Goal: Feedback & Contribution: Submit feedback/report problem

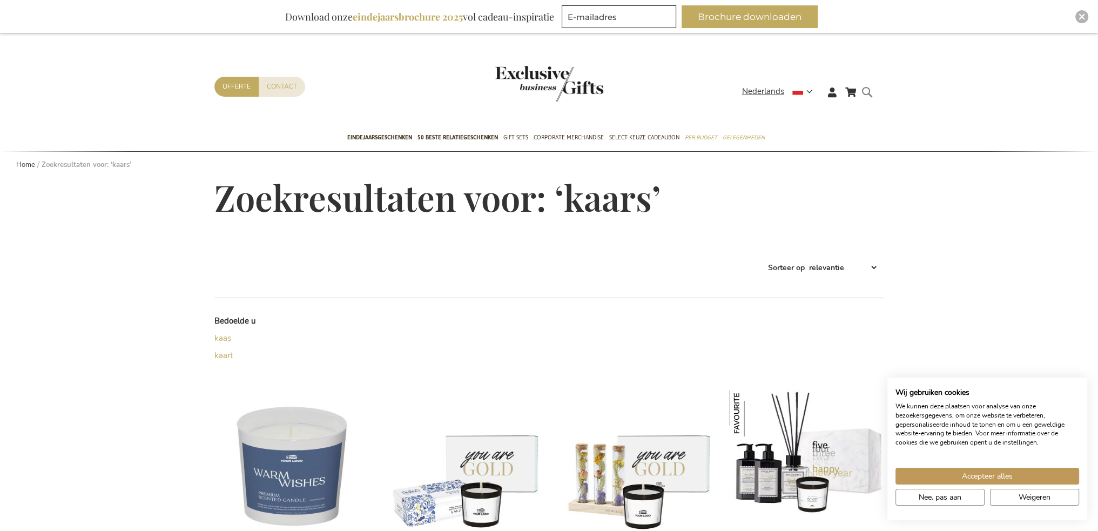
click at [870, 93] on form "Search kaars Search" at bounding box center [870, 100] width 11 height 31
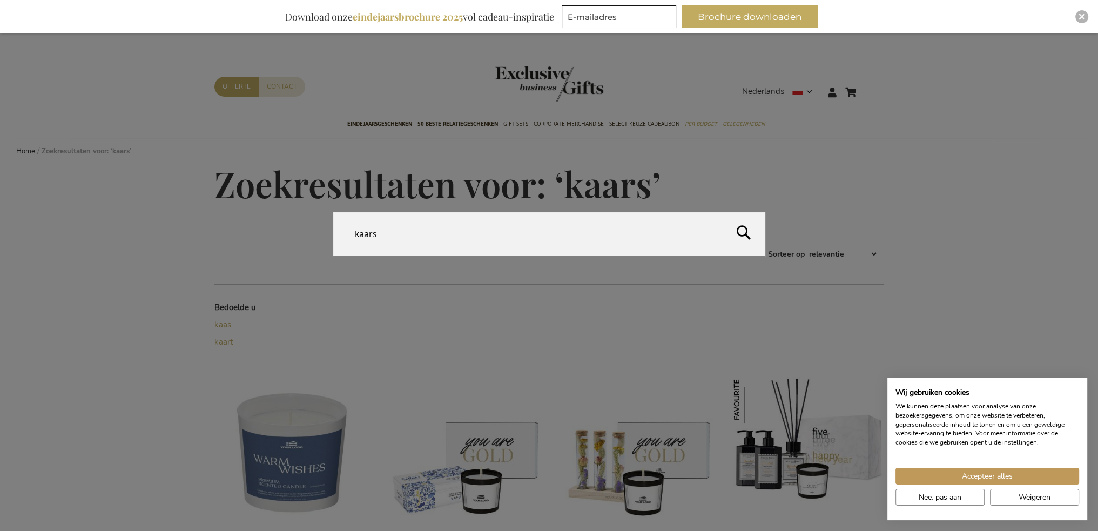
drag, startPoint x: 469, startPoint y: 231, endPoint x: 355, endPoint y: 226, distance: 114.0
click at [356, 229] on input "kaars" at bounding box center [549, 233] width 432 height 43
type input "plank"
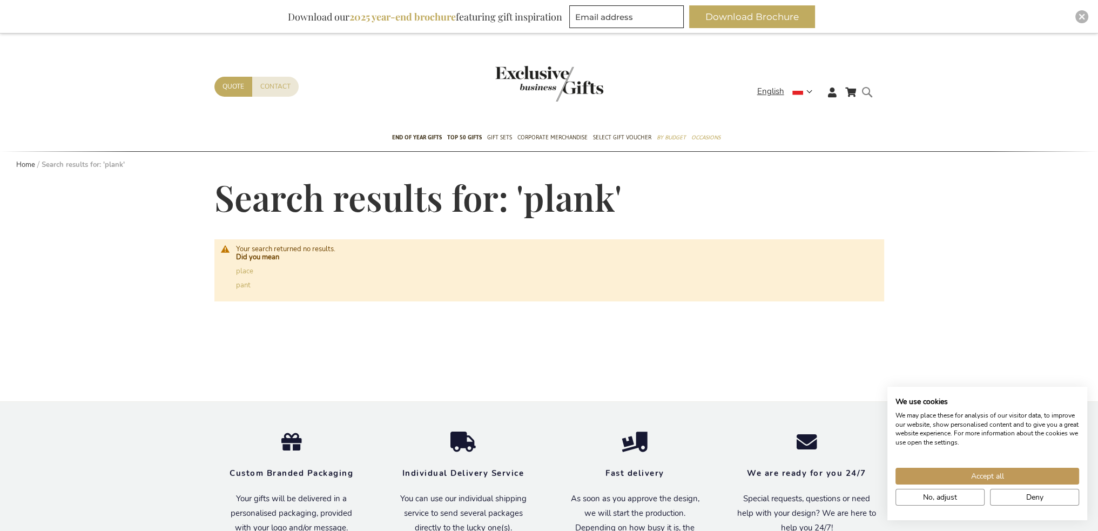
click at [873, 93] on form "Search plank Search" at bounding box center [870, 100] width 11 height 31
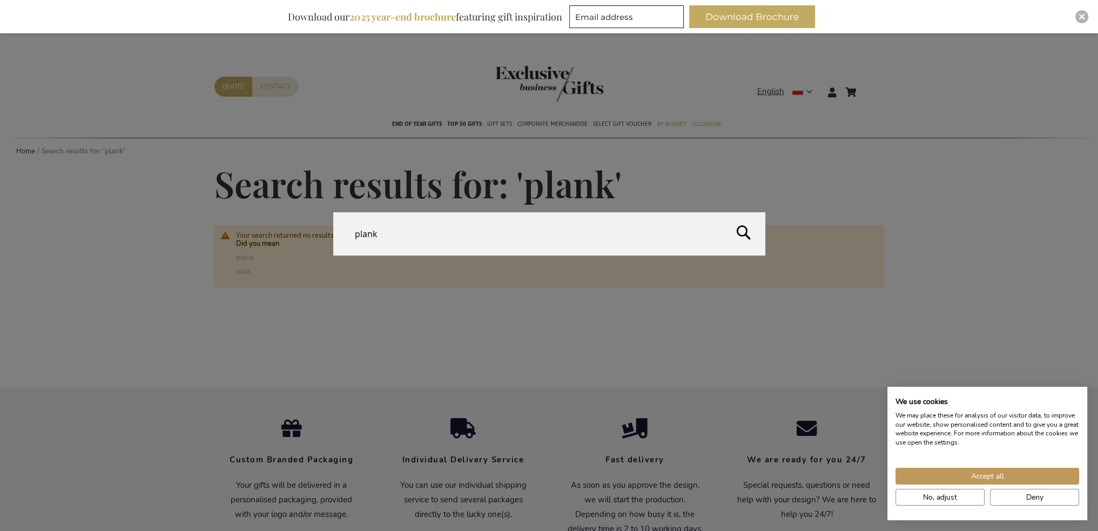
click at [363, 233] on input "plank" at bounding box center [549, 233] width 432 height 43
type input "wood"
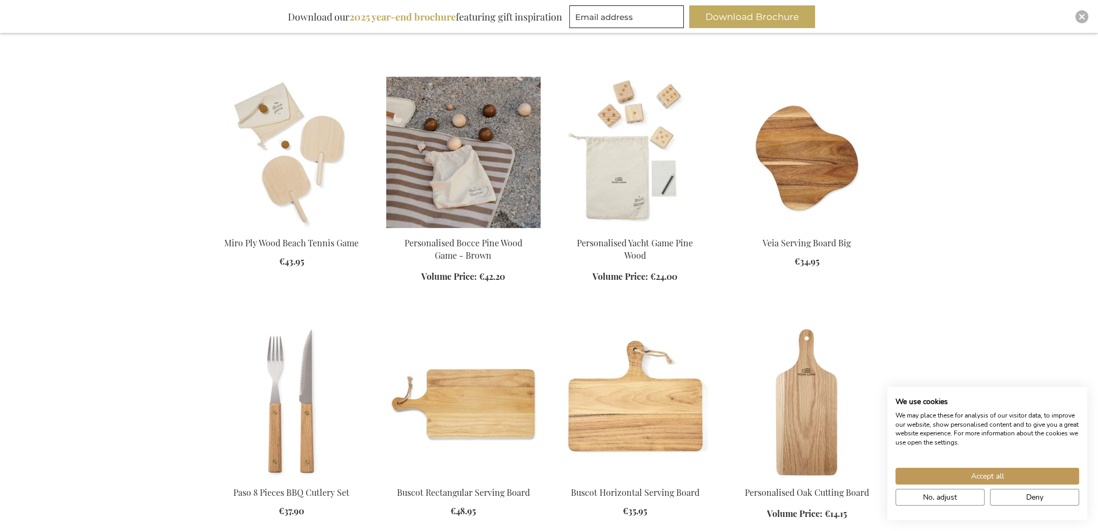
scroll to position [672, 0]
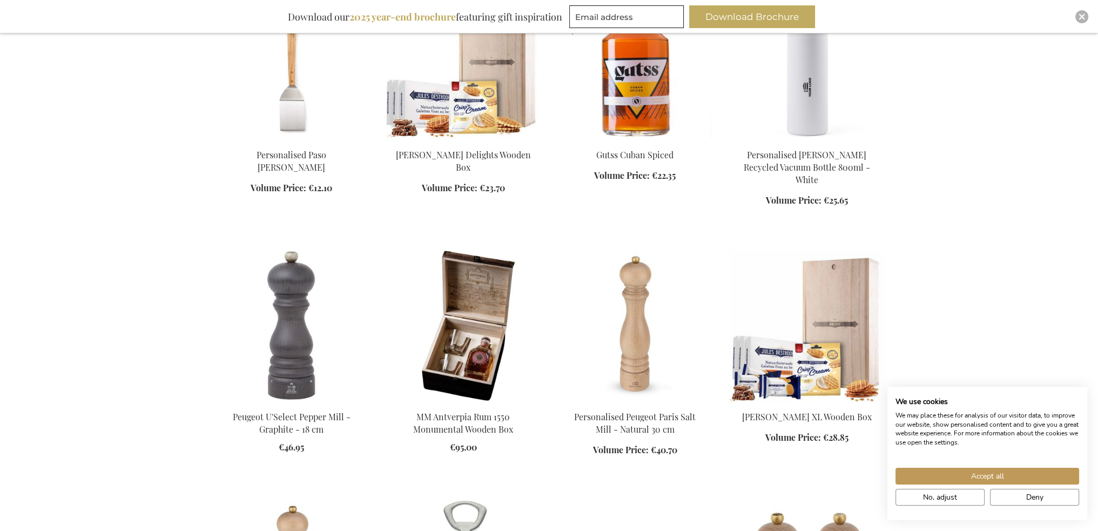
scroll to position [1428, 0]
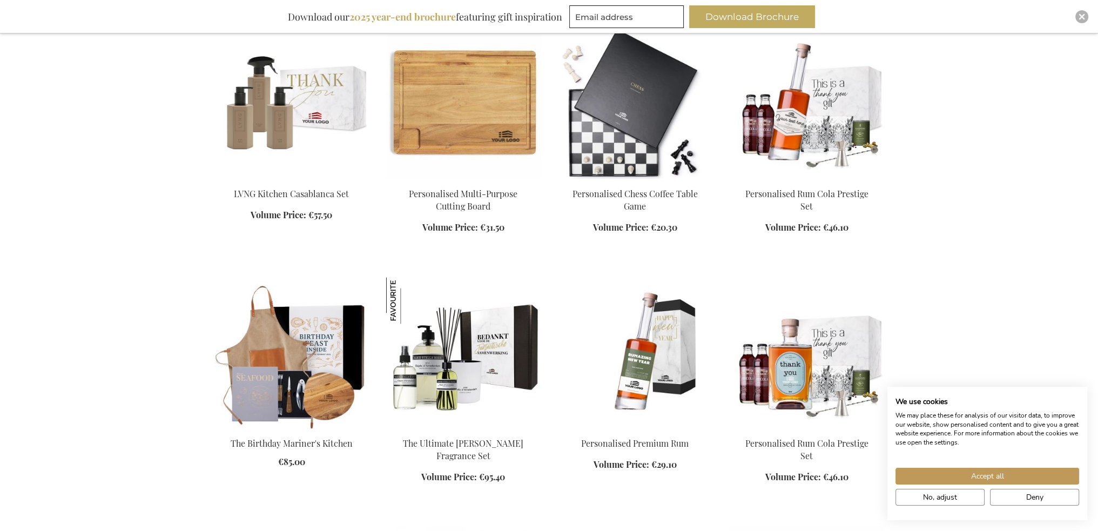
scroll to position [2238, 0]
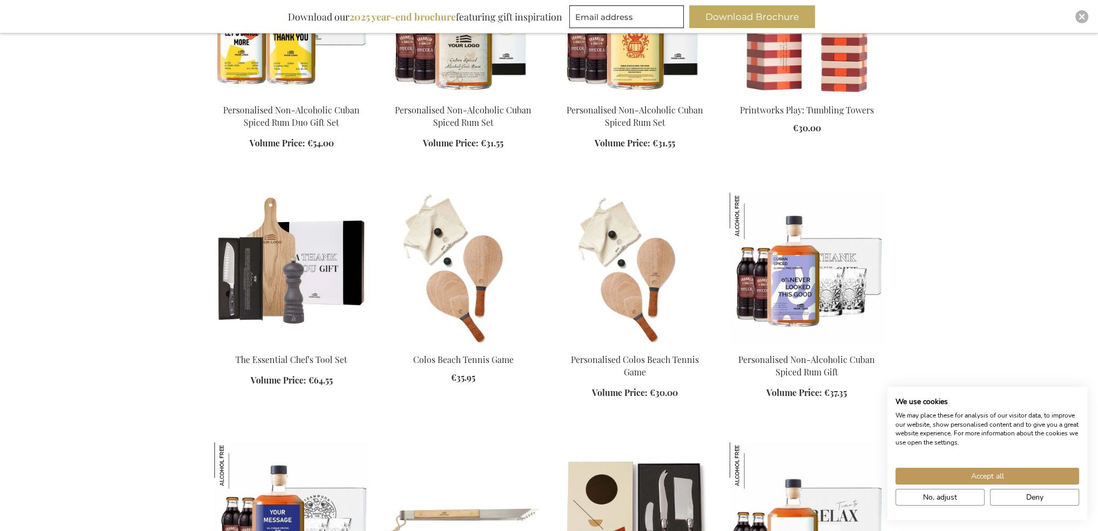
scroll to position [3210, 0]
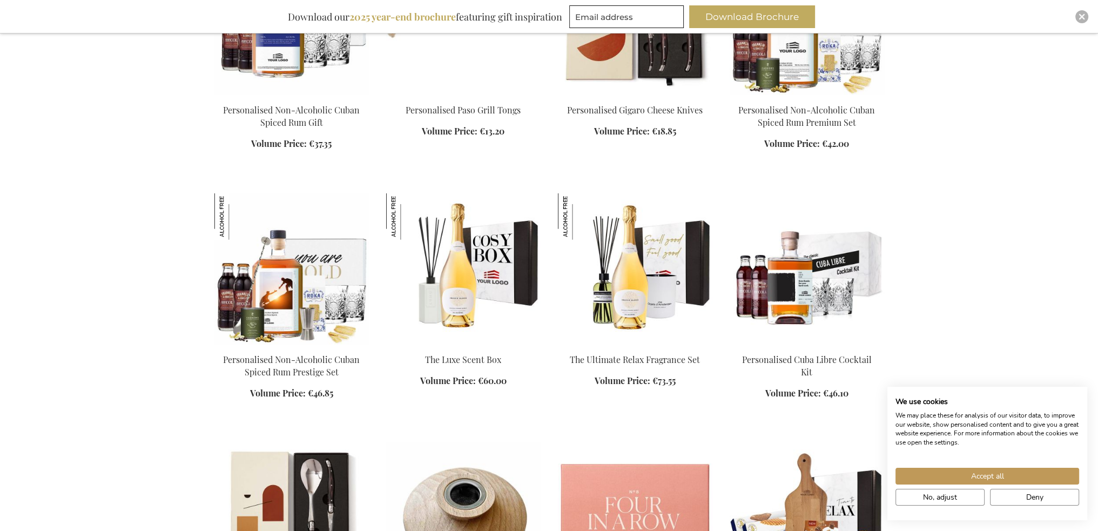
scroll to position [3480, 0]
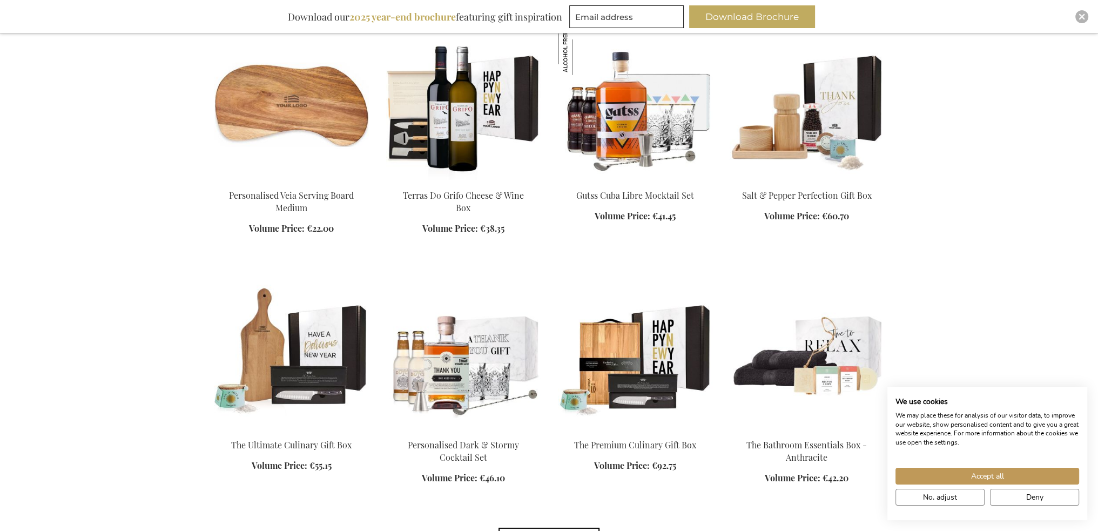
scroll to position [4506, 0]
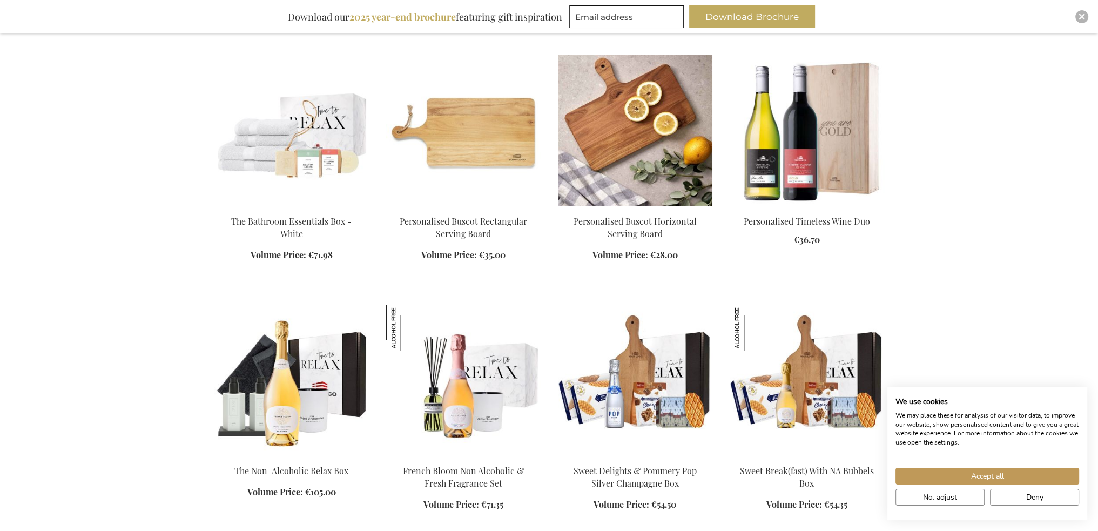
scroll to position [4830, 0]
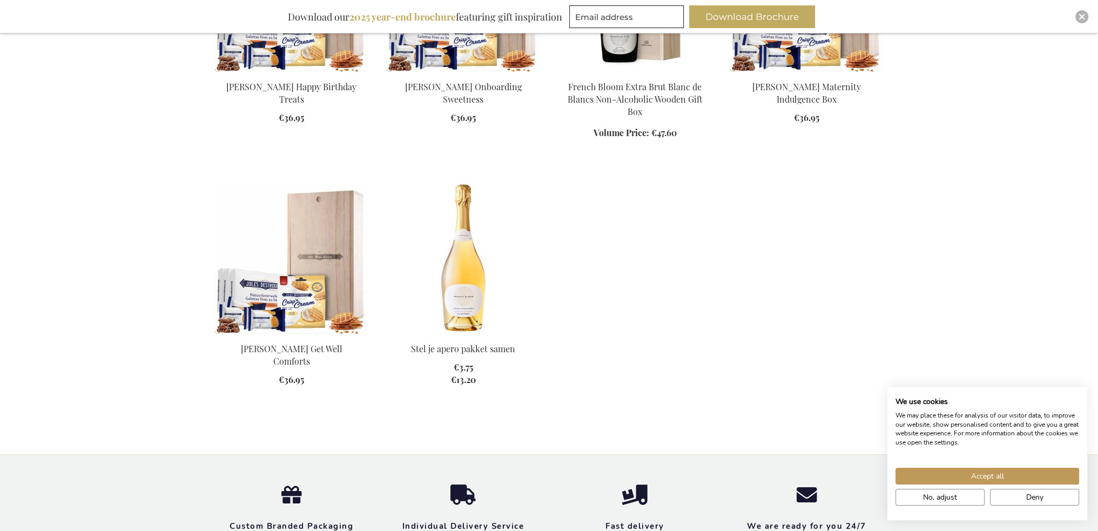
scroll to position [6558, 0]
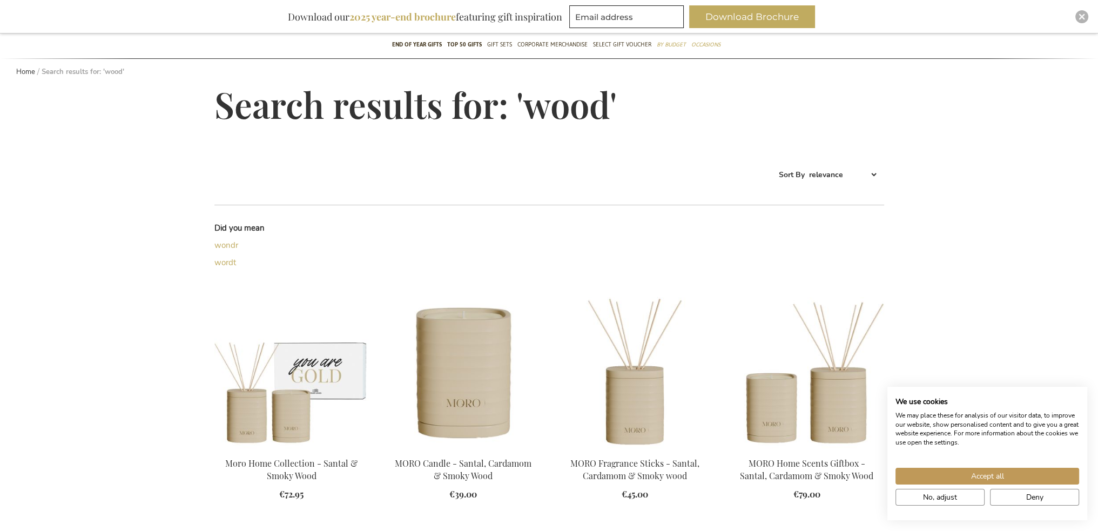
scroll to position [35, 0]
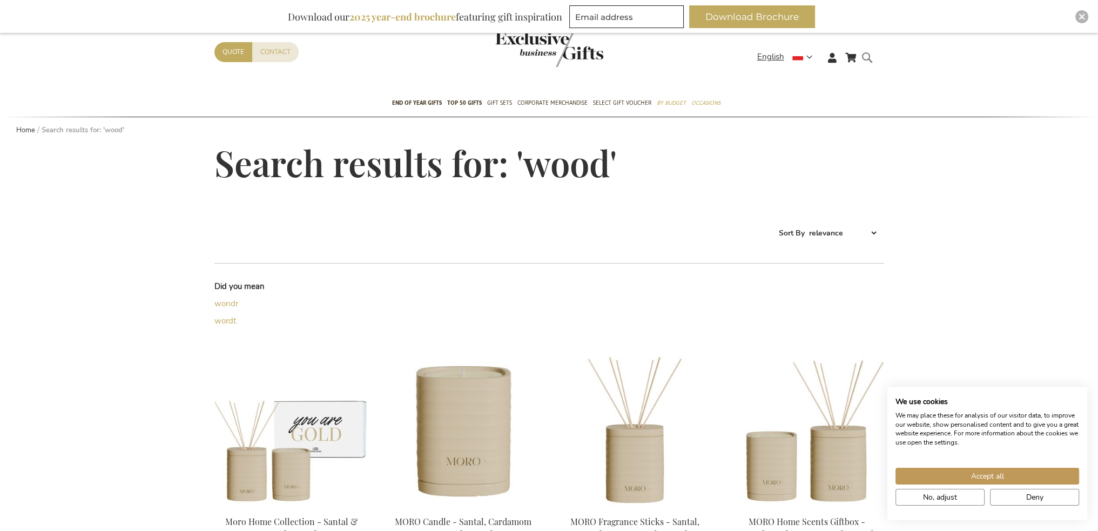
click at [870, 58] on form "Search wood Search" at bounding box center [870, 66] width 11 height 31
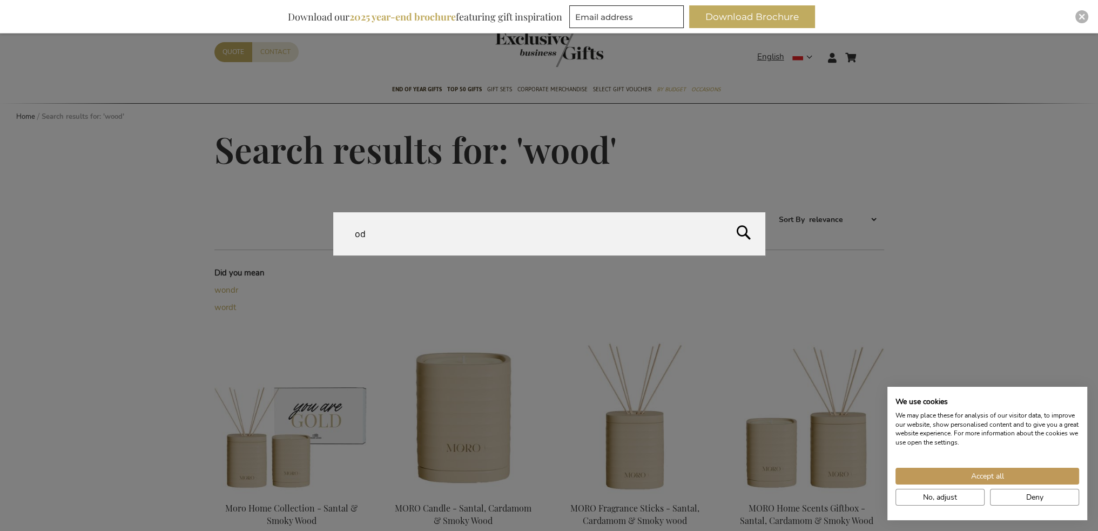
type input "d"
type input "apertive"
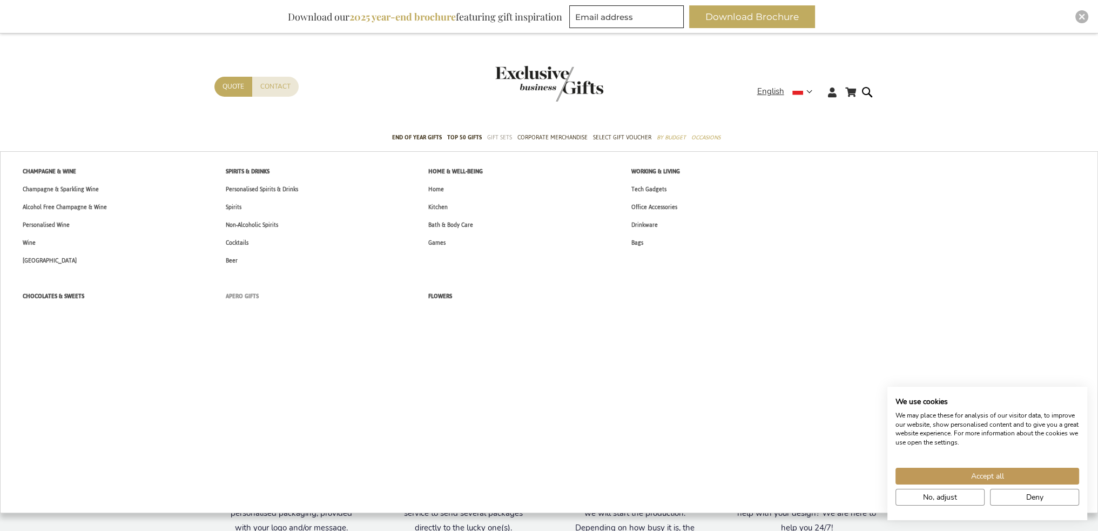
click at [251, 299] on span "Apero Gifts" at bounding box center [242, 296] width 33 height 11
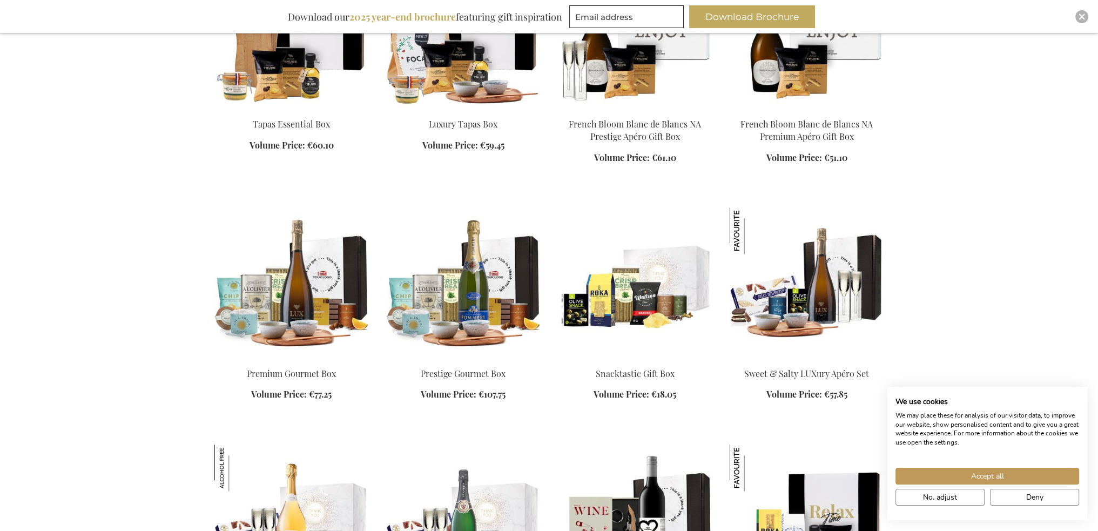
scroll to position [1080, 0]
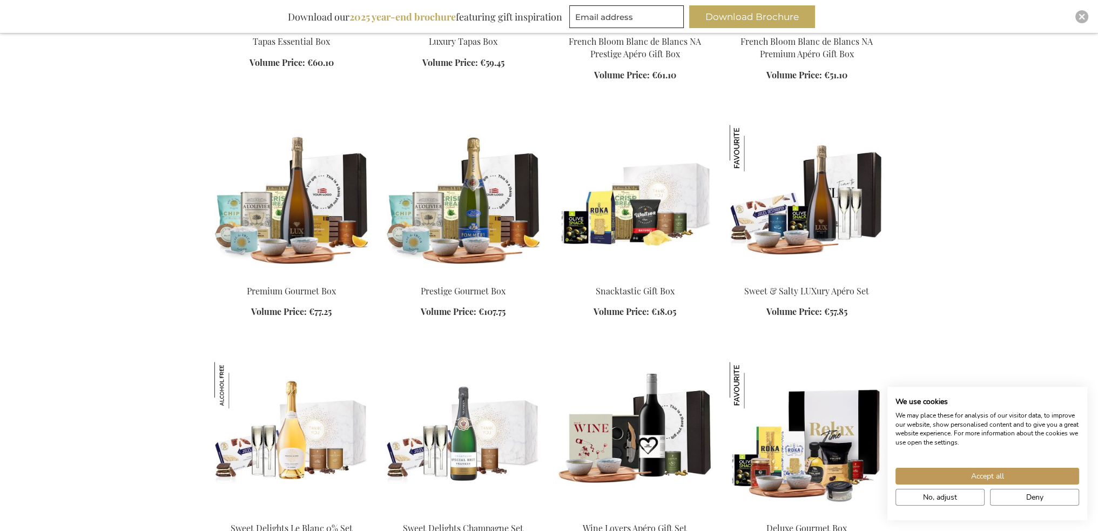
drag, startPoint x: 805, startPoint y: 285, endPoint x: 796, endPoint y: 241, distance: 44.2
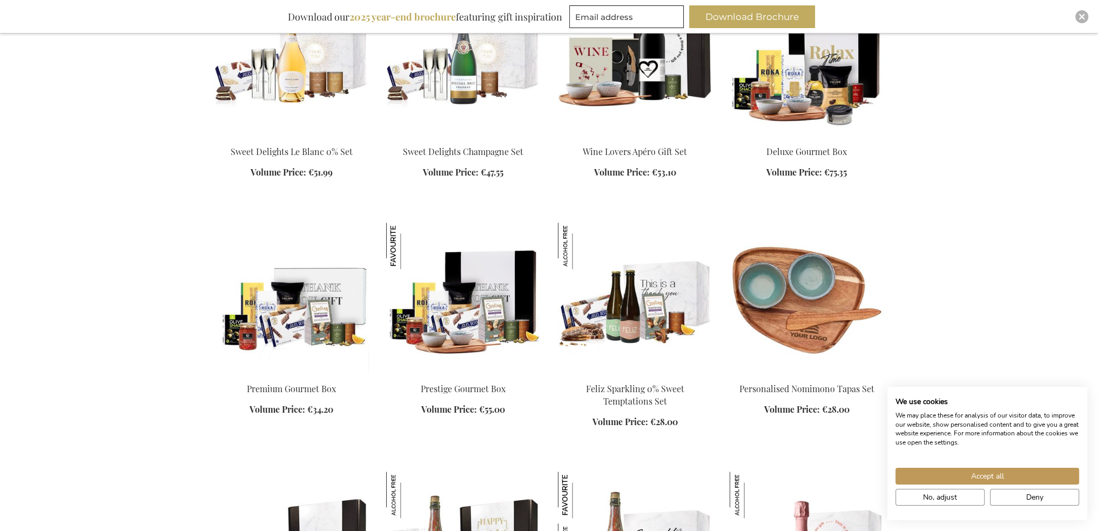
scroll to position [1458, 0]
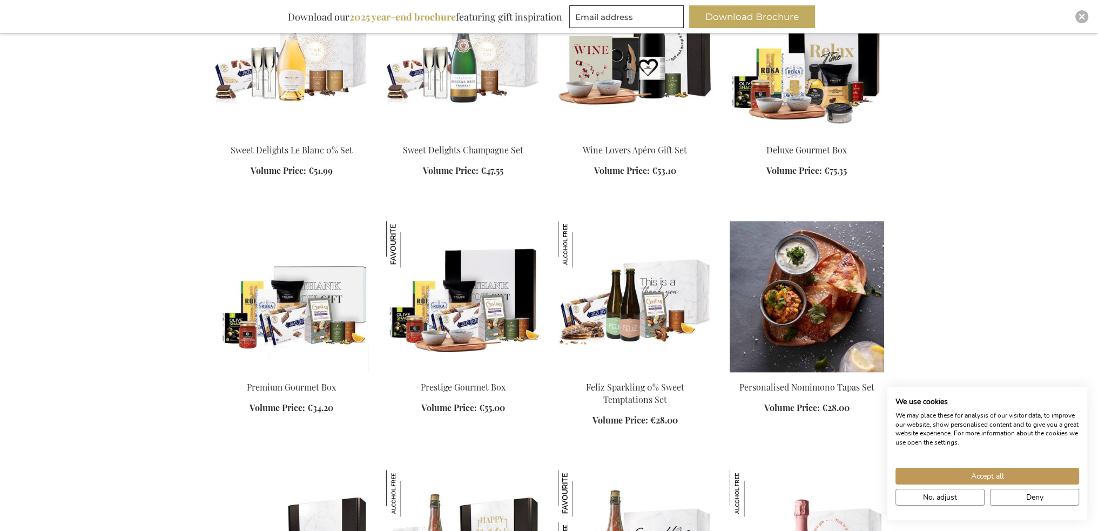
drag, startPoint x: 794, startPoint y: 387, endPoint x: 851, endPoint y: 390, distance: 56.8
click at [850, 390] on div "Add to Cart" at bounding box center [807, 403] width 154 height 45
drag, startPoint x: 874, startPoint y: 390, endPoint x: 807, endPoint y: 387, distance: 67.1
click at [813, 389] on div "Add to Cart" at bounding box center [807, 403] width 154 height 45
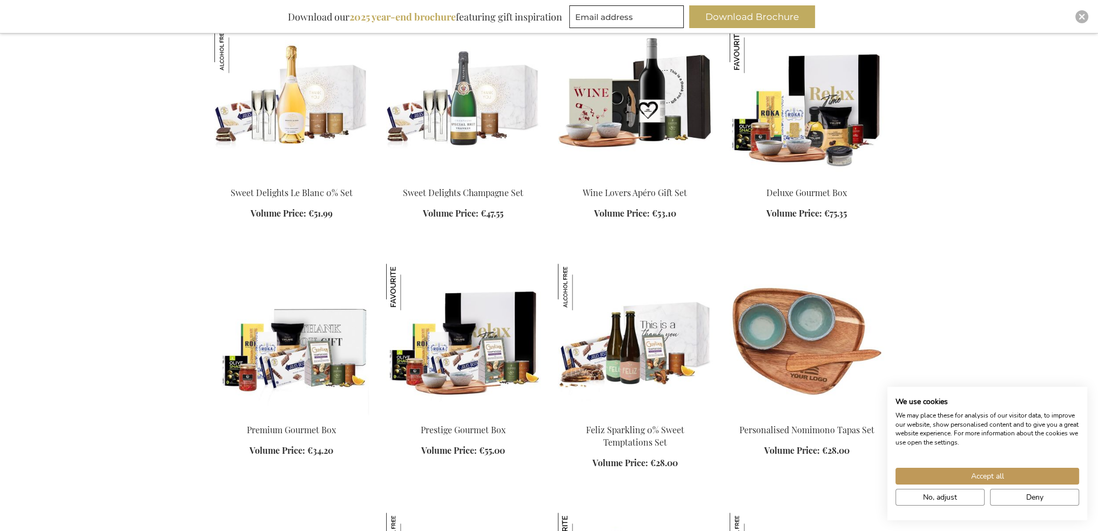
scroll to position [1404, 0]
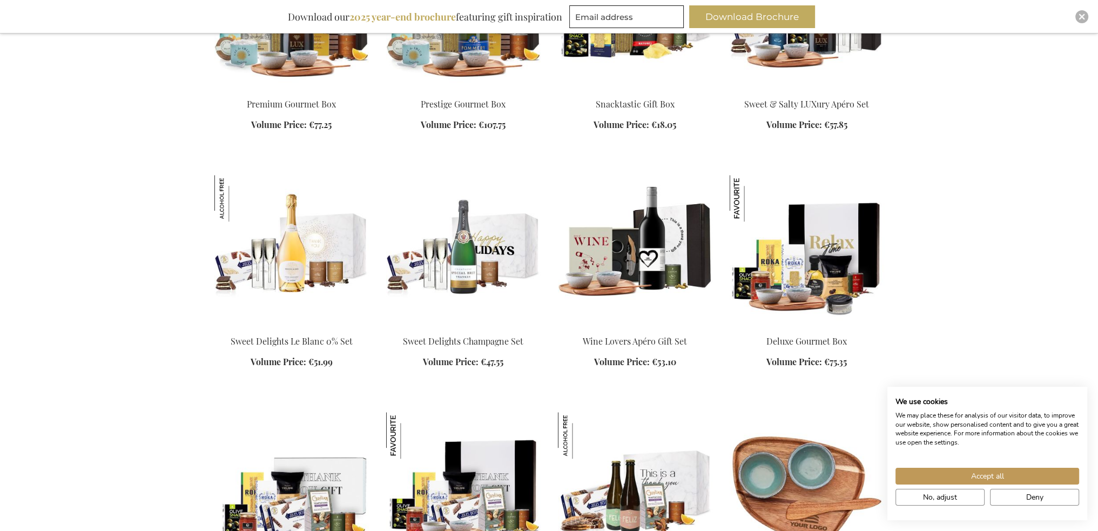
scroll to position [1188, 0]
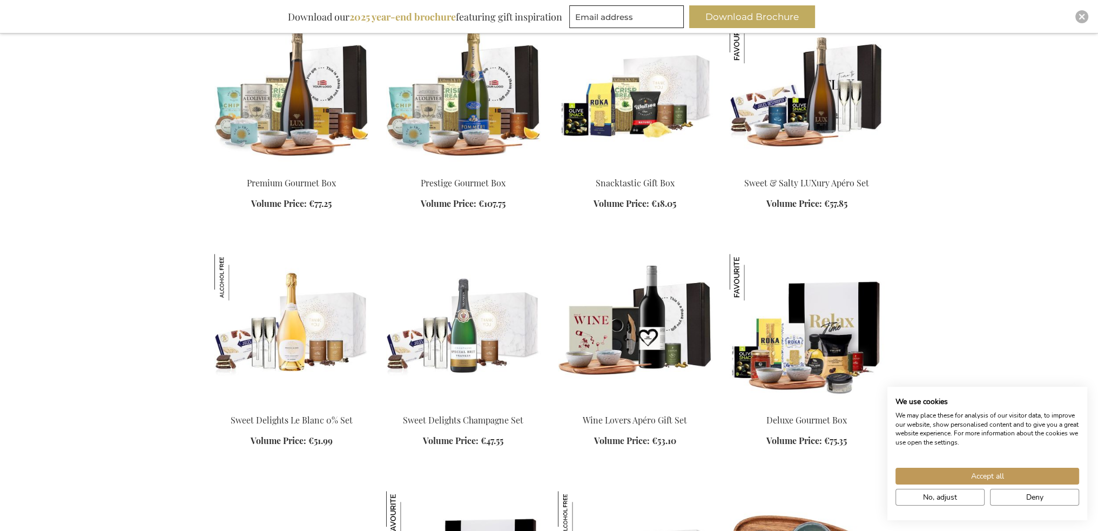
drag, startPoint x: 745, startPoint y: 184, endPoint x: 864, endPoint y: 181, distance: 118.8
click at [863, 181] on div "Add to Cart" at bounding box center [807, 199] width 154 height 45
drag, startPoint x: 872, startPoint y: 181, endPoint x: 760, endPoint y: 183, distance: 111.3
click at [760, 183] on div "Add to Cart" at bounding box center [807, 199] width 154 height 45
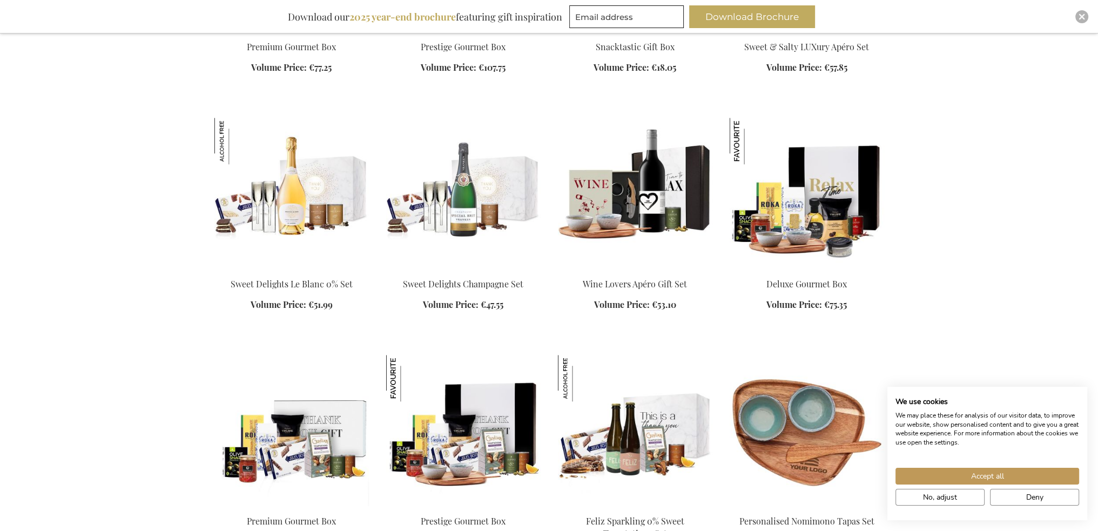
scroll to position [1350, 0]
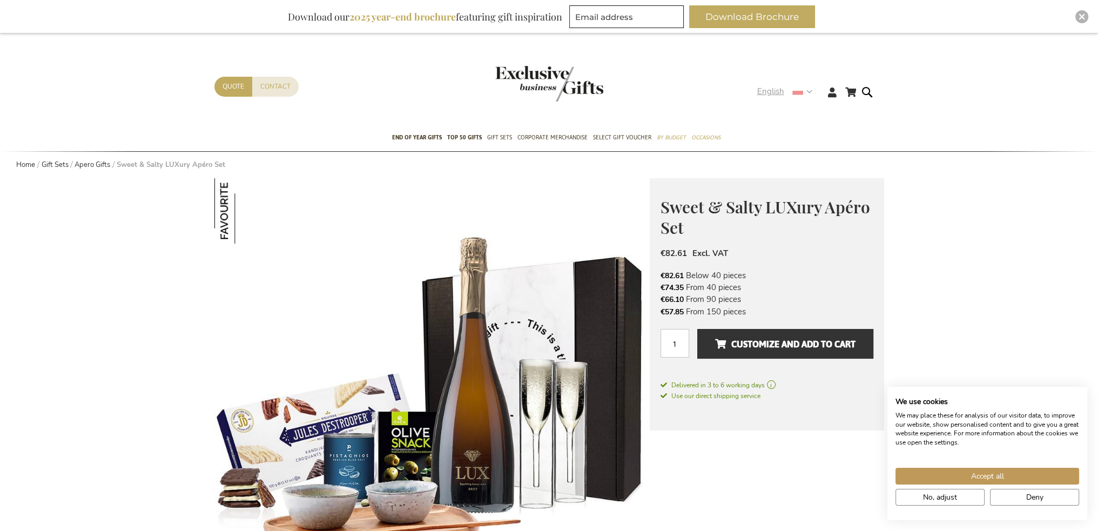
click at [791, 90] on strong "English" at bounding box center [784, 91] width 54 height 12
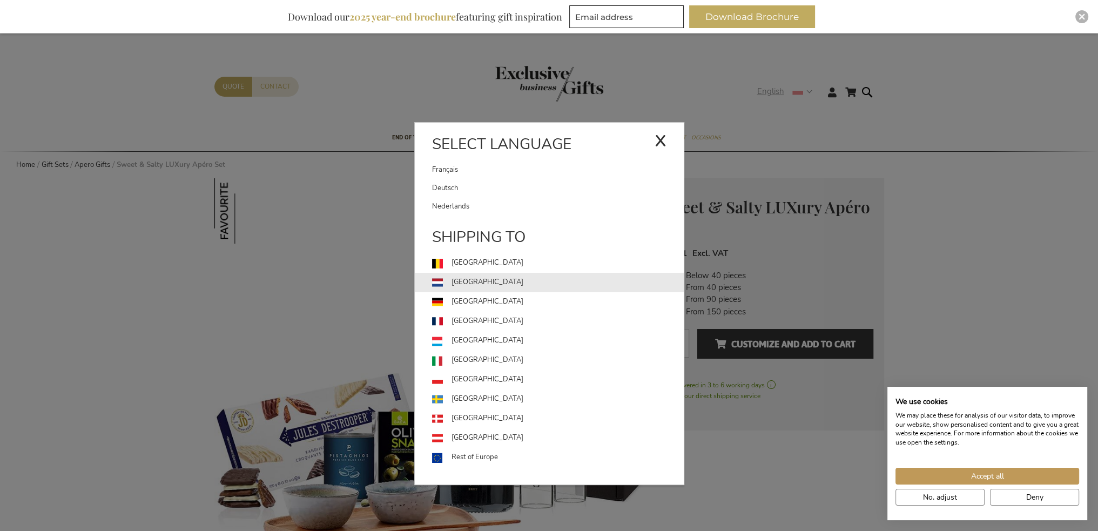
click at [480, 282] on link "[GEOGRAPHIC_DATA]" at bounding box center [558, 282] width 252 height 19
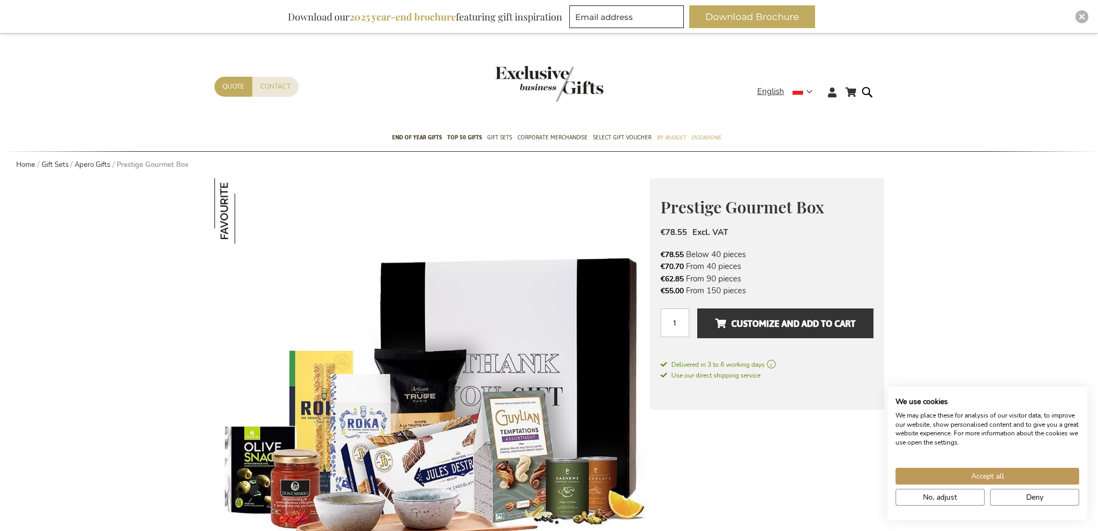
scroll to position [54, 0]
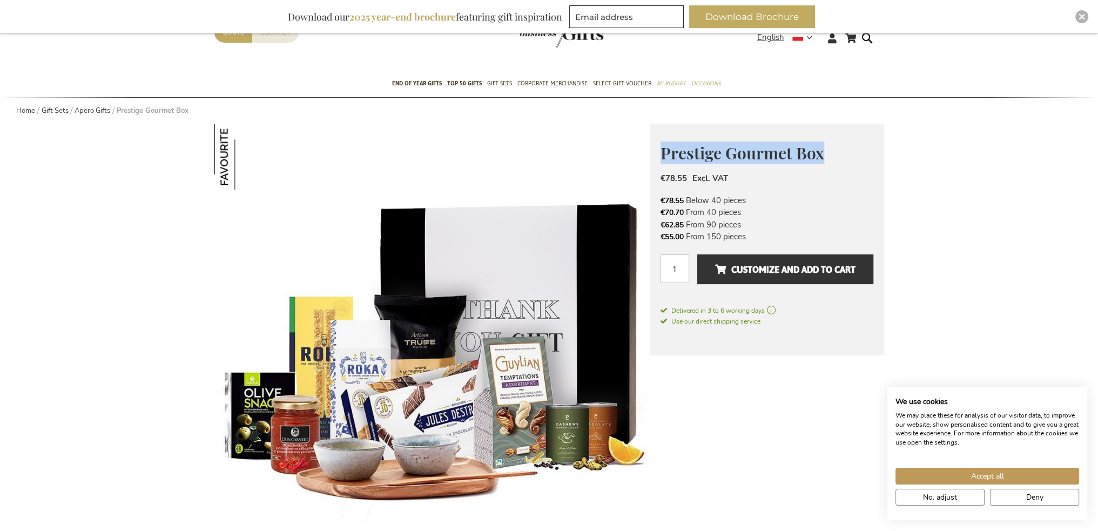
drag, startPoint x: 822, startPoint y: 153, endPoint x: 661, endPoint y: 153, distance: 160.4
click at [661, 153] on span "Prestige Gourmet Box" at bounding box center [742, 153] width 164 height 22
copy span "Prestige Gourmet Box"
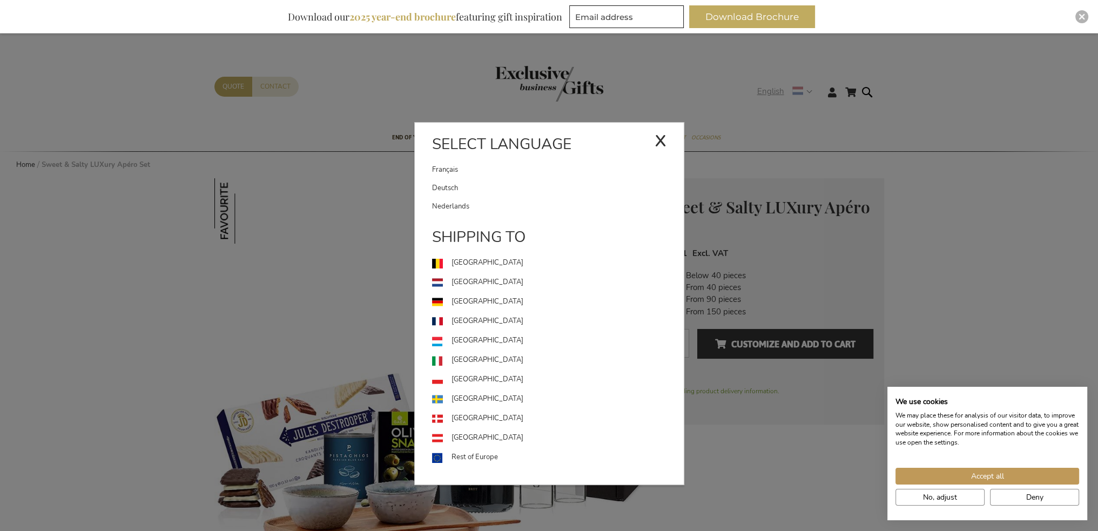
click at [484, 232] on div "Shipping to" at bounding box center [549, 239] width 269 height 27
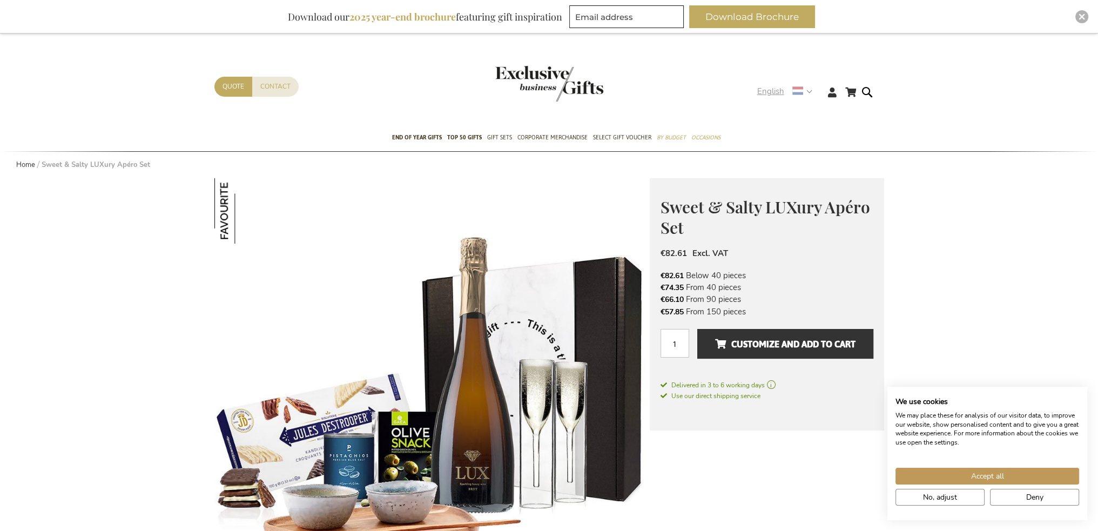
click at [774, 91] on span "English" at bounding box center [770, 91] width 27 height 12
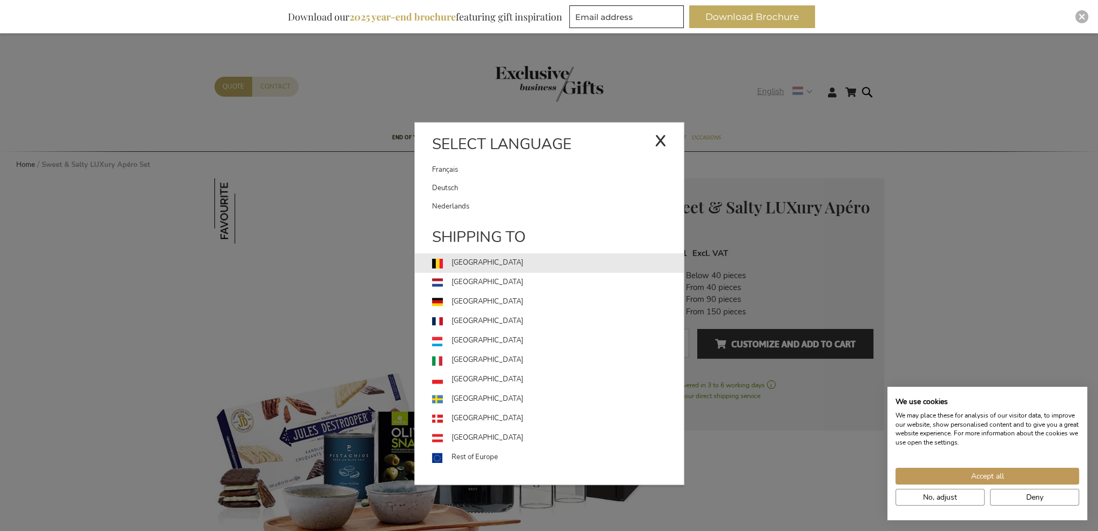
click at [482, 265] on link "[GEOGRAPHIC_DATA]" at bounding box center [558, 262] width 252 height 19
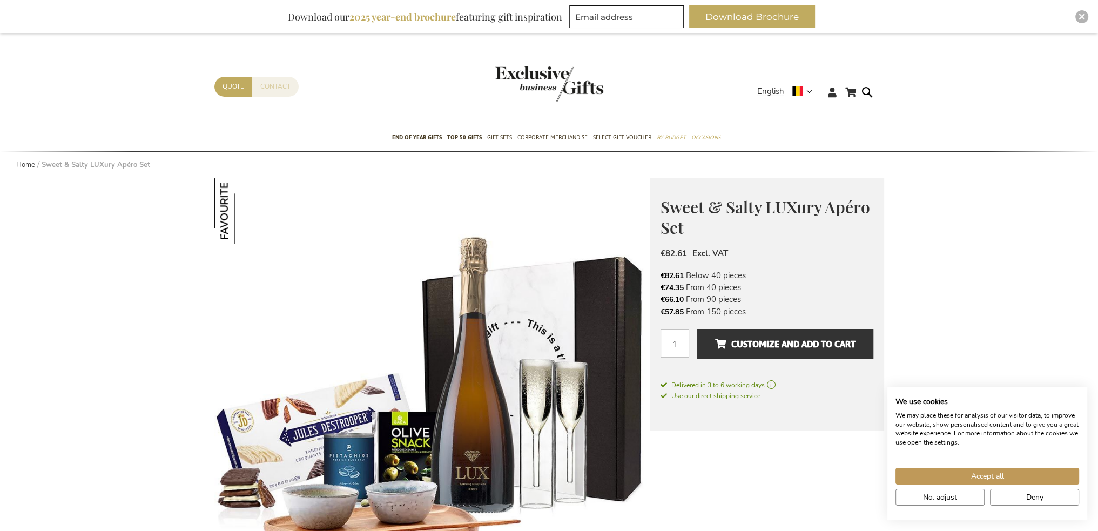
click at [282, 86] on link "Contact" at bounding box center [275, 87] width 46 height 20
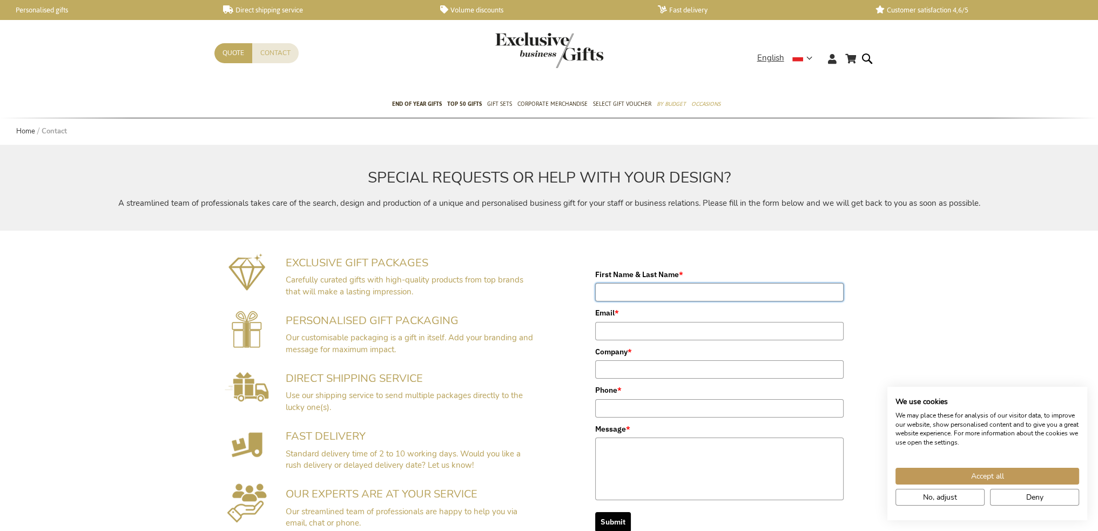
click at [645, 290] on form "First Name & Last Name * Email * Company * Phone * *" at bounding box center [719, 400] width 270 height 285
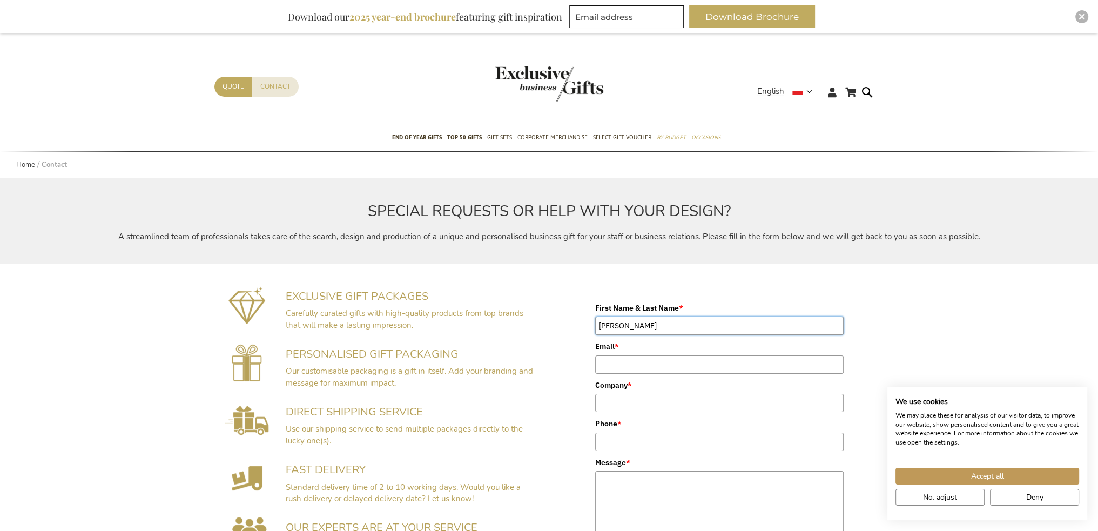
type input "[PERSON_NAME]"
type input "[EMAIL_ADDRESS][DOMAIN_NAME]"
type input "Guardsquare"
type input "0478656248"
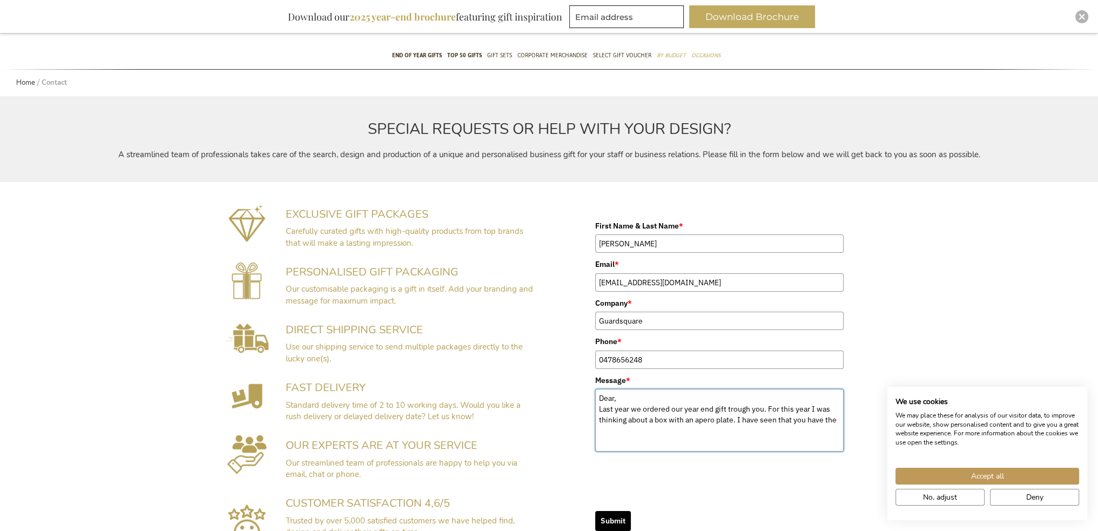
scroll to position [108, 0]
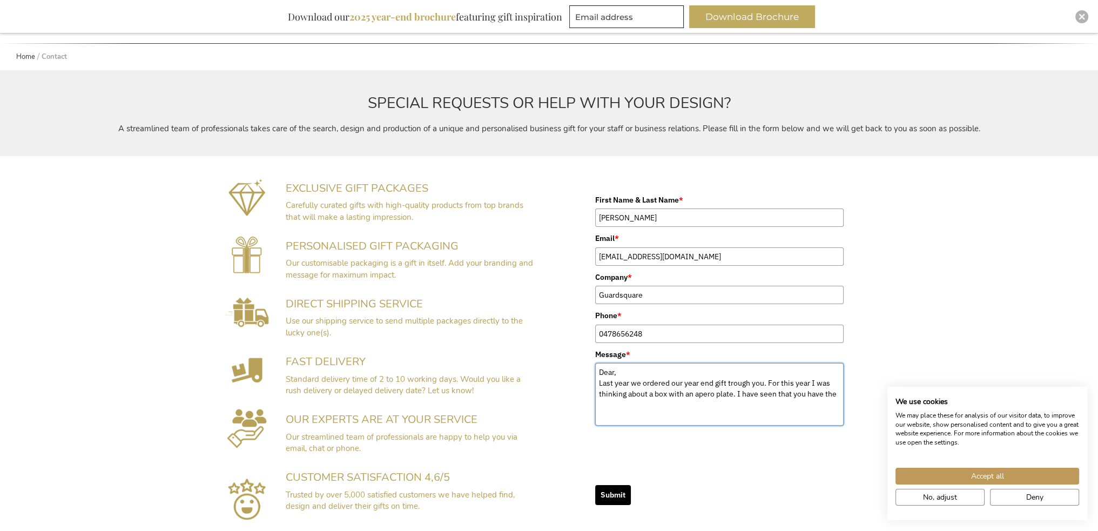
paste textarea "Prestige Gourmet Box"
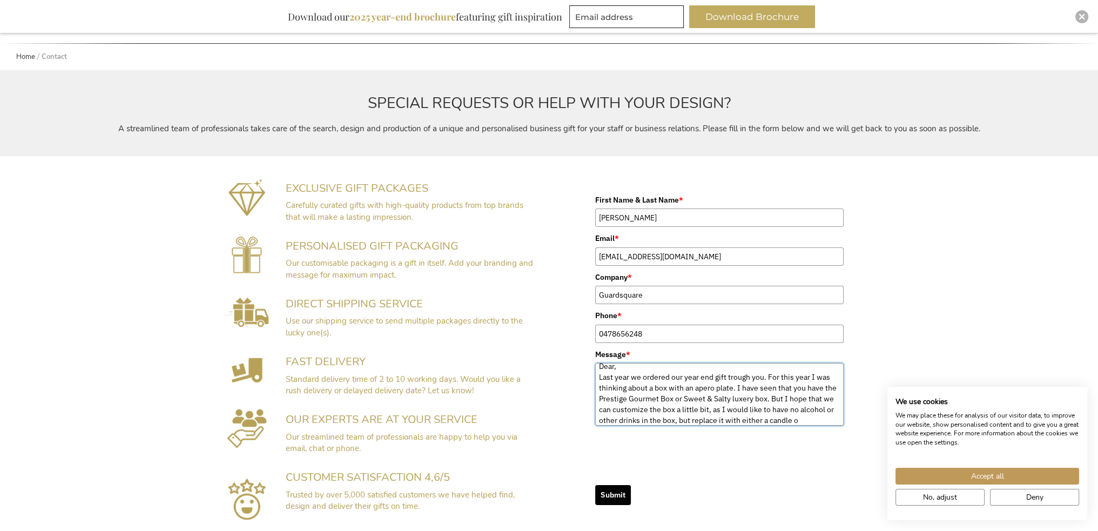
scroll to position [17, 0]
click at [709, 410] on textarea "Dear, Last year we ordered our year end gift trough you. For this year I was th…" at bounding box center [719, 394] width 248 height 63
click at [680, 417] on textarea "Dear, Last year we ordered our year end gift trough you. For this year I was th…" at bounding box center [719, 394] width 248 height 63
click at [759, 394] on textarea "Dear, Last year we ordered our year end gift trough you. For this year I was th…" at bounding box center [719, 394] width 248 height 63
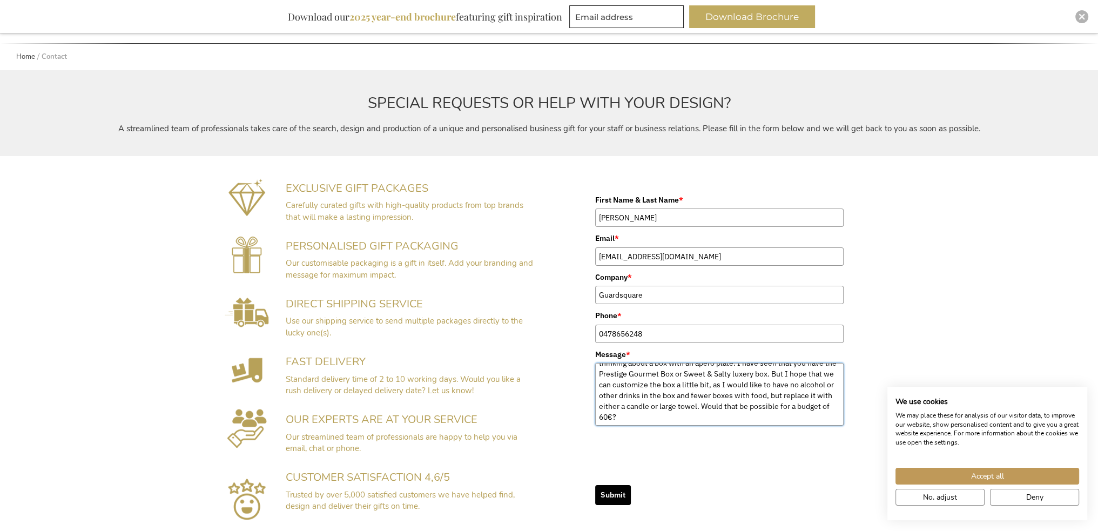
click at [759, 394] on textarea "Dear, Last year we ordered our year end gift trough you. For this year I was th…" at bounding box center [719, 394] width 248 height 63
click at [796, 396] on textarea "Dear, Last year we ordered our year end gift trough you. For this year I was th…" at bounding box center [719, 394] width 248 height 63
click at [693, 414] on textarea "Dear, Last year we ordered our year end gift trough you. For this year I was th…" at bounding box center [719, 394] width 248 height 63
click at [734, 393] on textarea "Dear, Last year we ordered our year end gift trough you. For this year I was th…" at bounding box center [719, 394] width 248 height 63
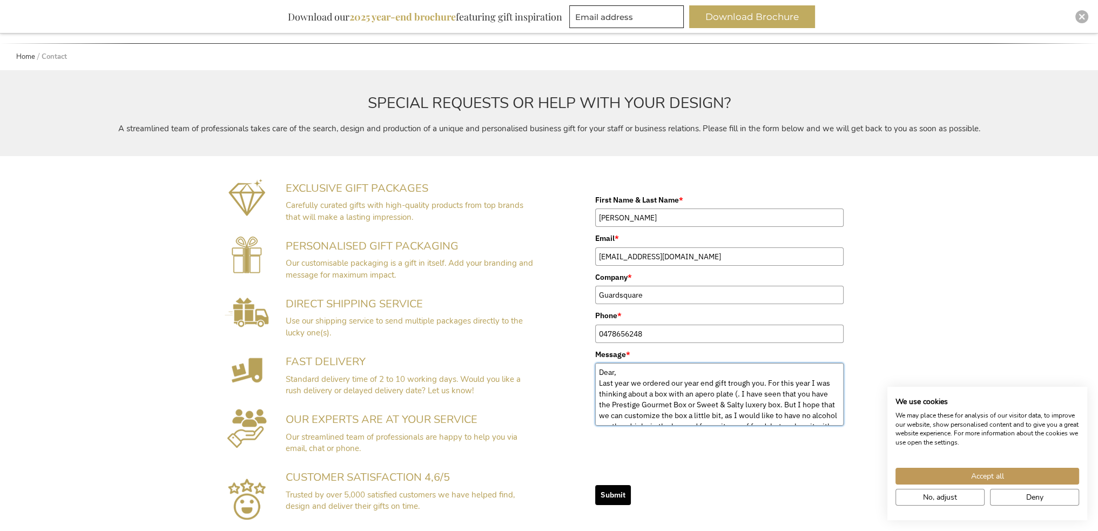
paste textarea "Prestige Gourmet Box"
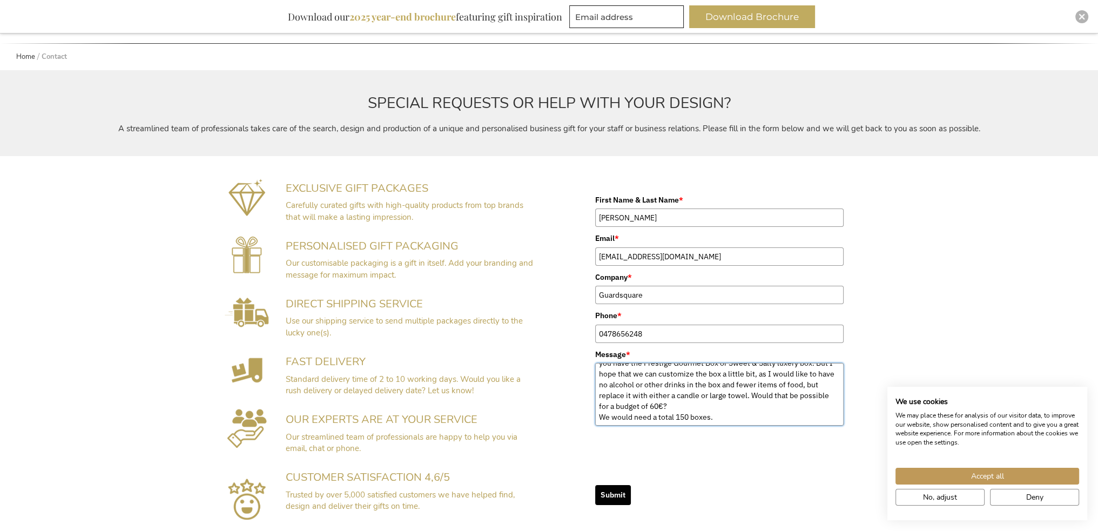
click at [827, 385] on textarea "Dear, Last year we ordered our year end gift trough you. For this year I was th…" at bounding box center [719, 394] width 248 height 63
click at [682, 406] on textarea "Dear, Last year we ordered our year end gift trough you. For this year I was th…" at bounding box center [719, 394] width 248 height 63
click at [681, 406] on textarea "Dear, Last year we ordered our year end gift trough you. For this year I was th…" at bounding box center [719, 394] width 248 height 63
click at [723, 416] on textarea "Dear, Last year we ordered our year end gift trough you. For this year I was th…" at bounding box center [719, 394] width 248 height 63
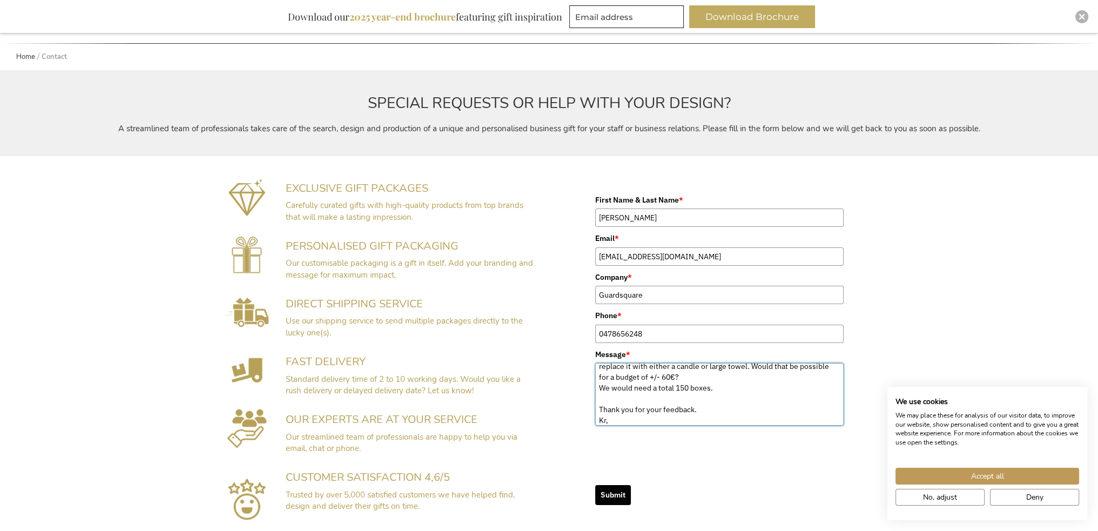
scroll to position [82, 0]
click at [613, 494] on button "Submit" at bounding box center [613, 495] width 36 height 20
type textarea "Dear, Last year we ordered our year end gift trough you. For this year I was th…"
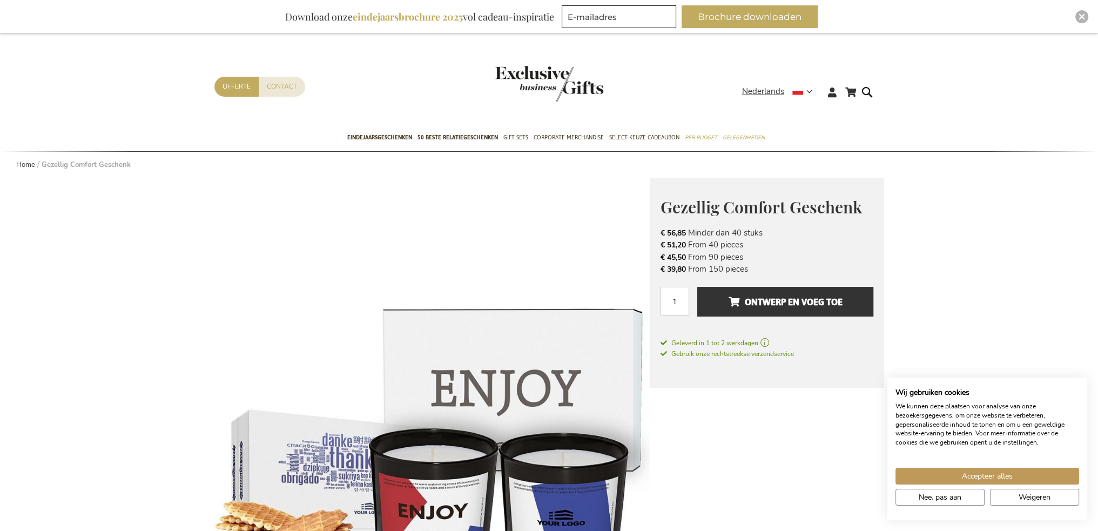
click at [777, 36] on header "Winkelwagen Winkelwagen Sluiten U heeft geen product(en) in uw winkelwagen. Ga …" at bounding box center [549, 78] width 1098 height 91
click at [807, 39] on header "Winkelwagen Winkelwagen Sluiten U heeft geen product(en) in uw winkelwagen. Ga …" at bounding box center [549, 78] width 1098 height 91
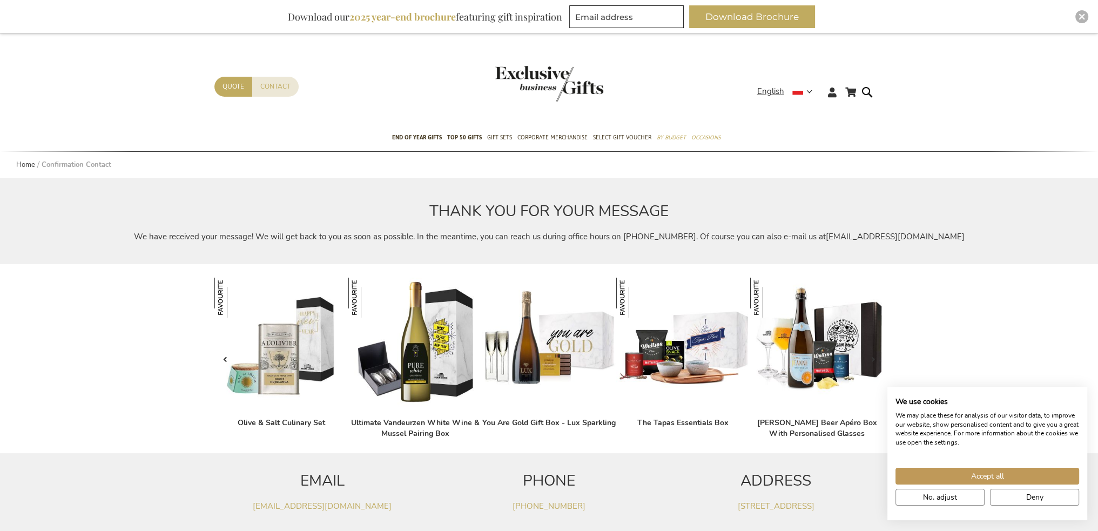
click at [703, 362] on img at bounding box center [683, 345] width 134 height 134
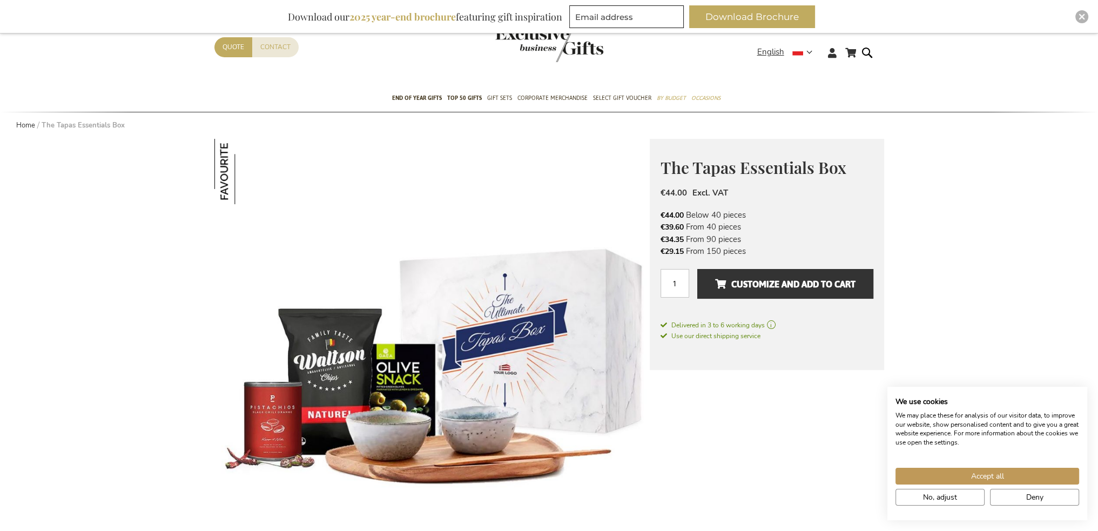
scroll to position [54, 0]
